Goal: Navigation & Orientation: Find specific page/section

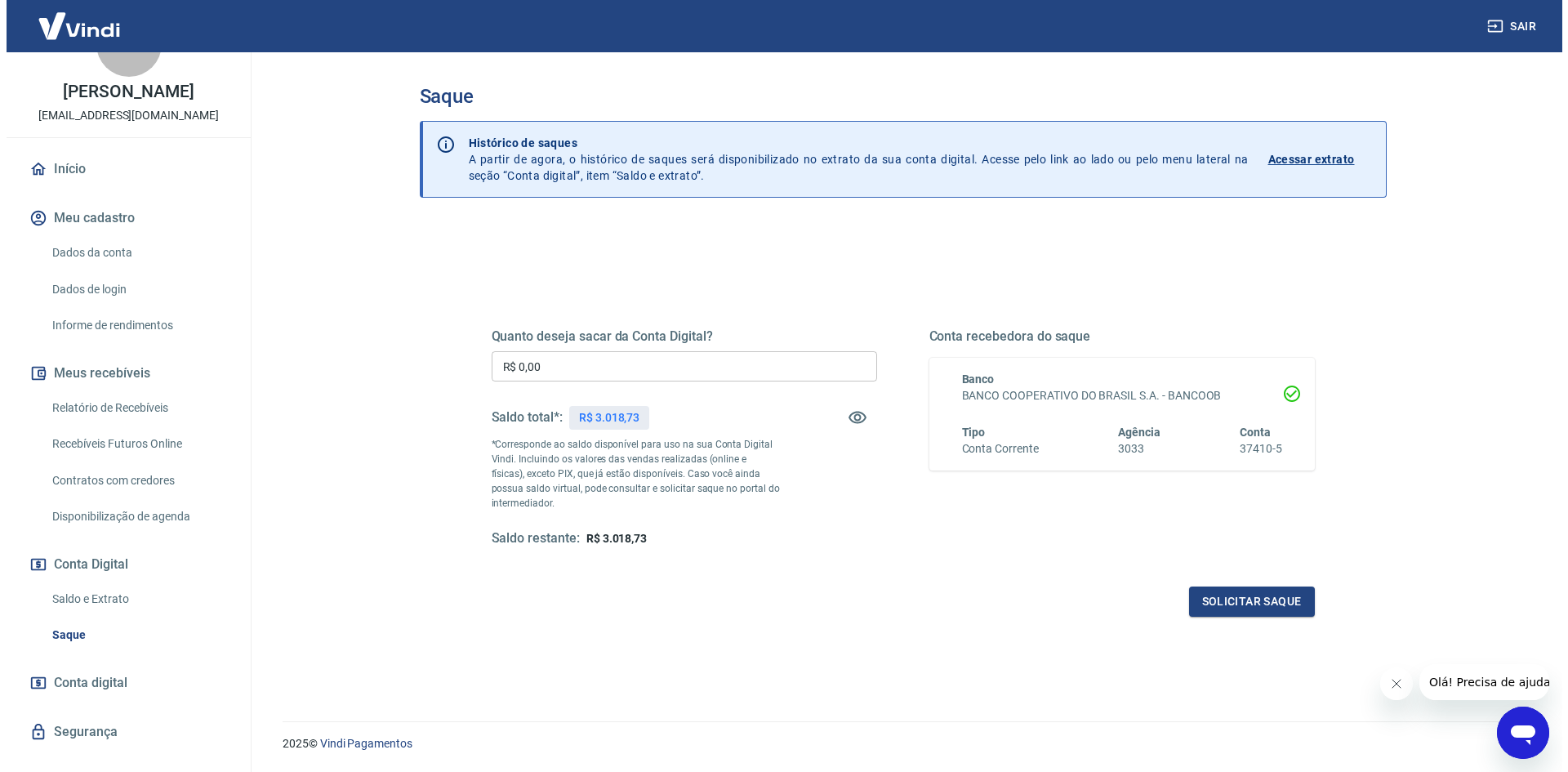
scroll to position [81, 0]
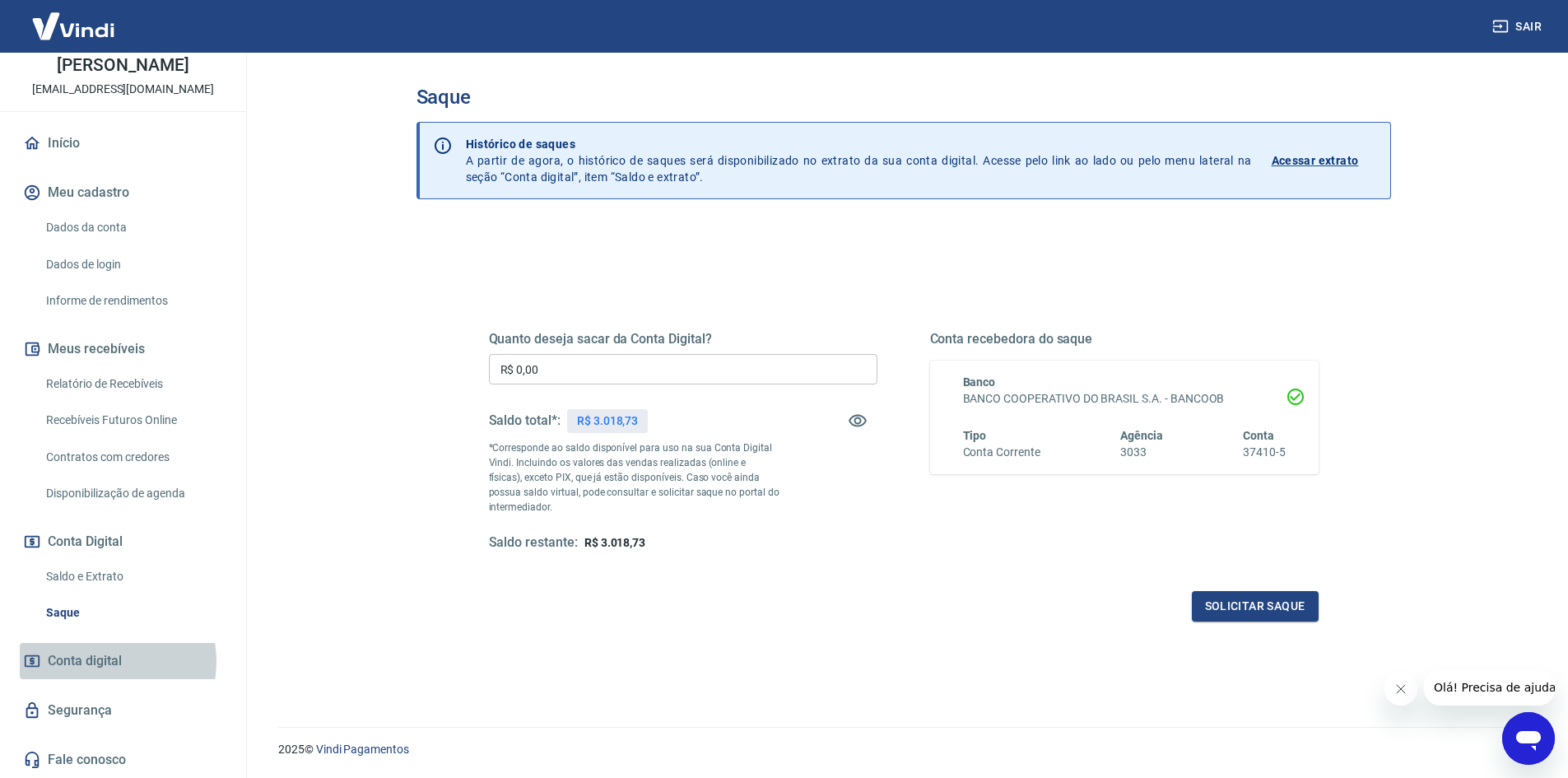
click at [96, 661] on span "Conta digital" at bounding box center [85, 661] width 74 height 23
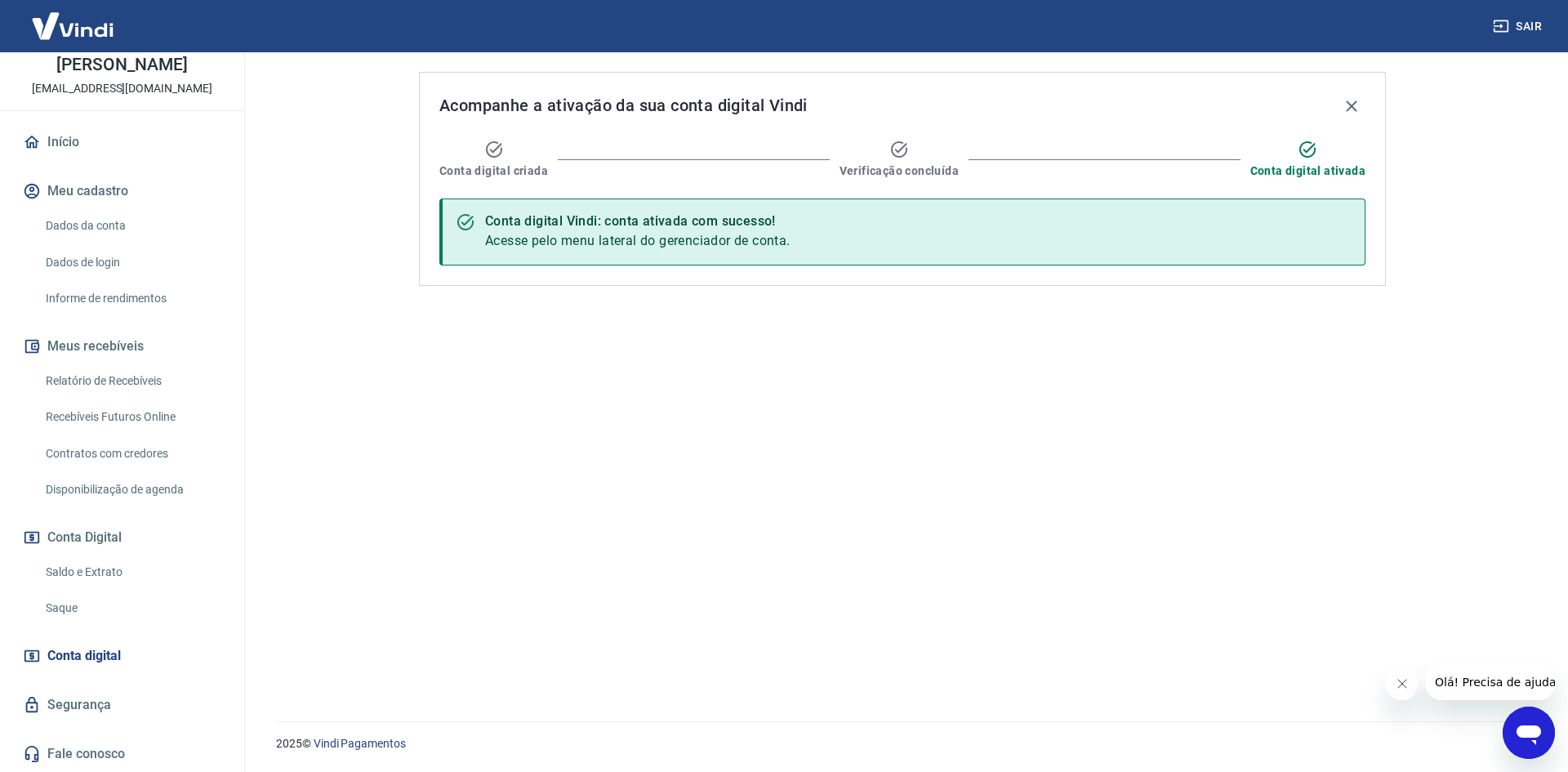
click at [84, 184] on button "Meu cadastro" at bounding box center [122, 191] width 205 height 36
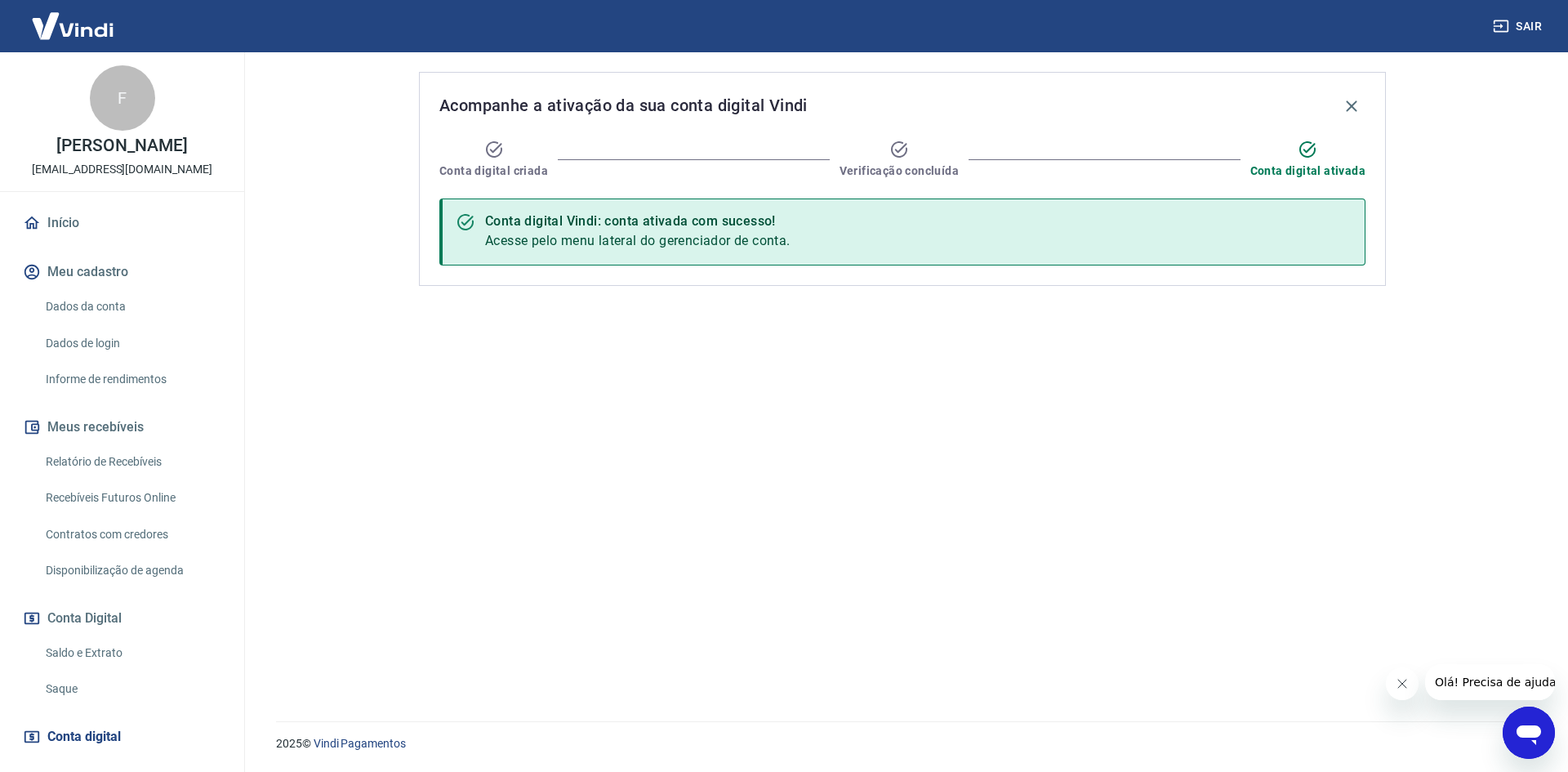
click at [73, 221] on link "Início" at bounding box center [122, 223] width 205 height 36
